Goal: Information Seeking & Learning: Learn about a topic

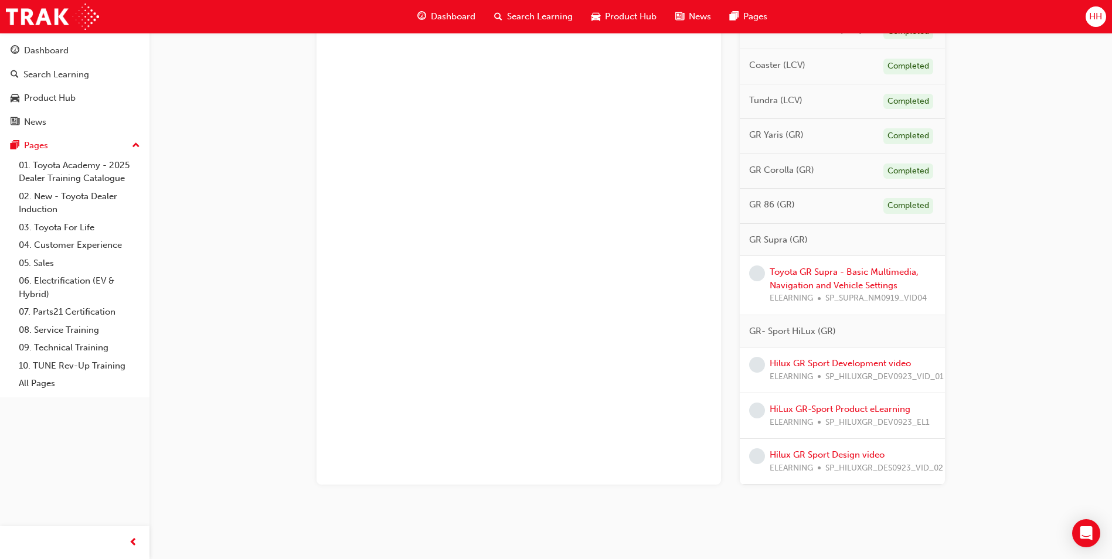
scroll to position [676, 0]
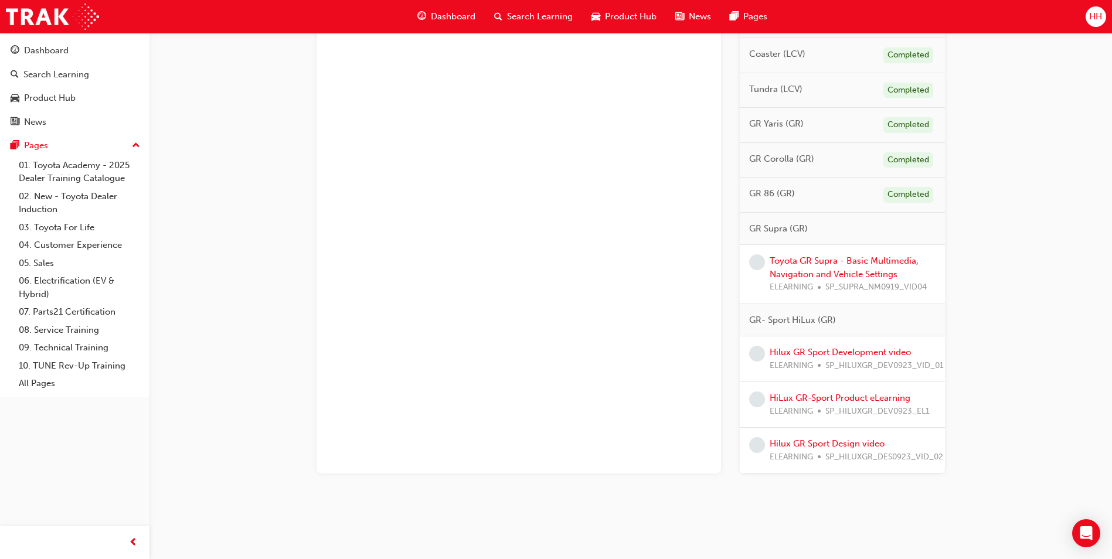
click at [871, 267] on div "Toyota GR Supra - Basic Multimedia, Navigation and Vehicle Settings ELEARNING S…" at bounding box center [853, 274] width 166 height 40
click at [874, 262] on link "Toyota GR Supra - Basic Multimedia, Navigation and Vehicle Settings" at bounding box center [844, 268] width 149 height 24
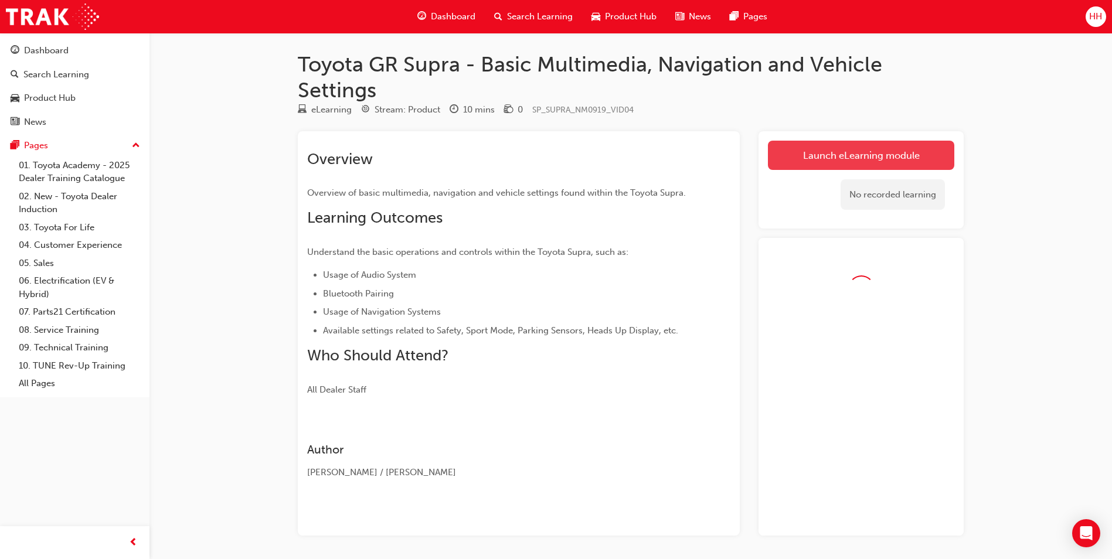
click at [866, 156] on link "Launch eLearning module" at bounding box center [861, 155] width 186 height 29
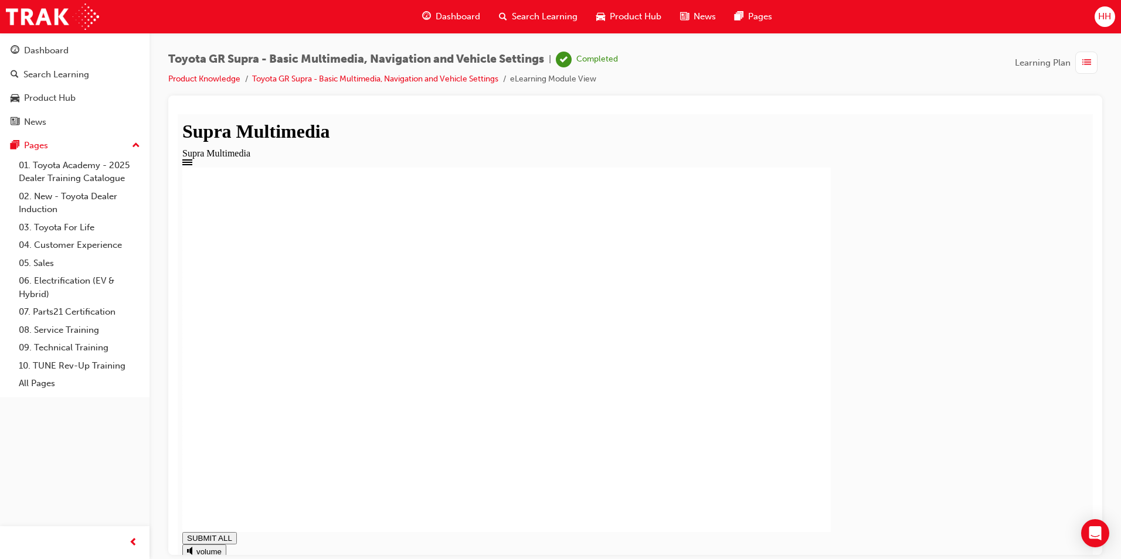
click at [1097, 69] on div "button" at bounding box center [1086, 63] width 22 height 22
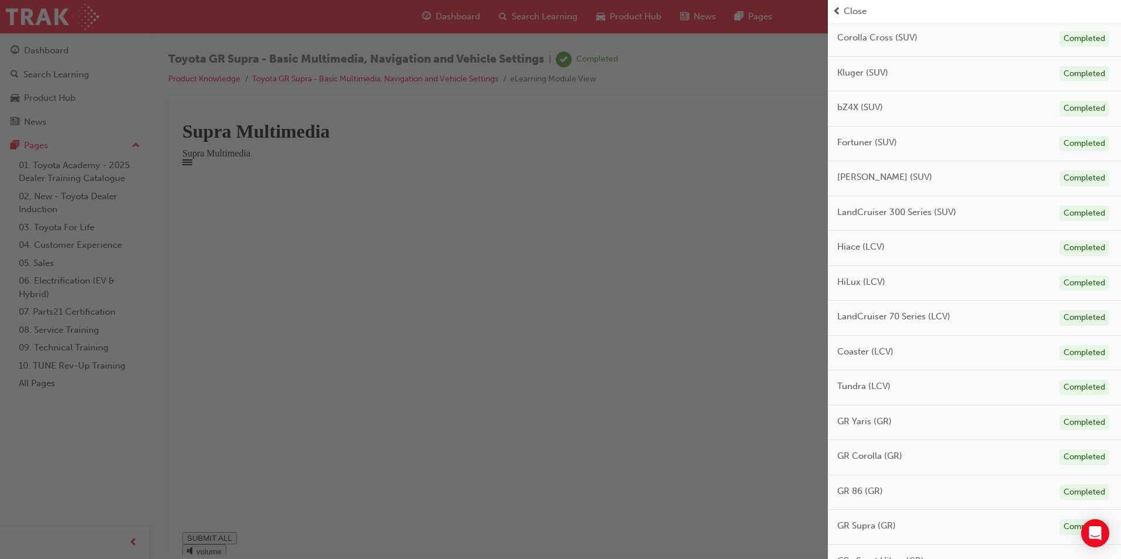
type input "1"
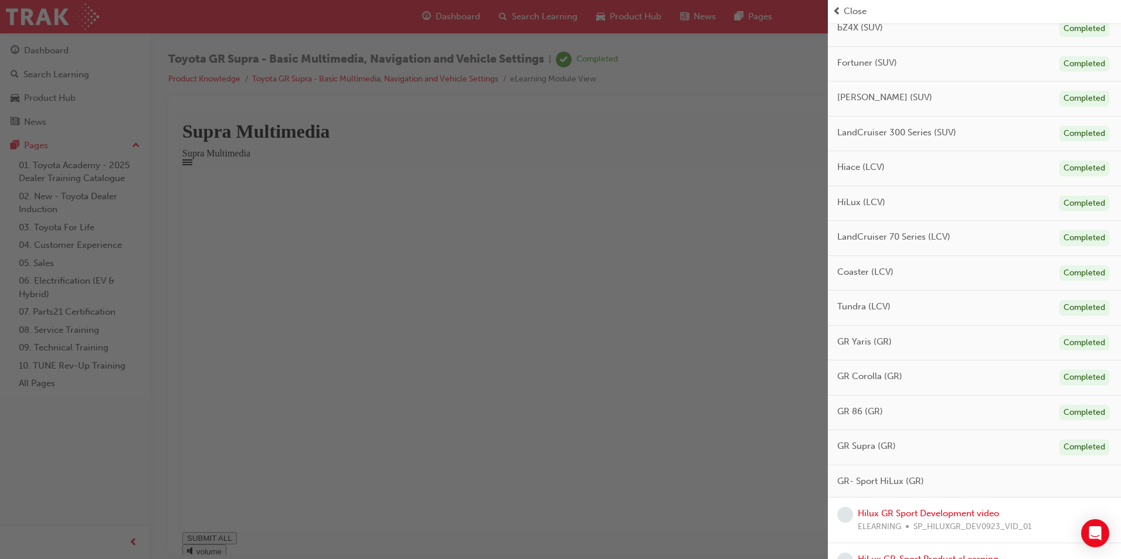
scroll to position [539, 0]
